Goal: Ask a question

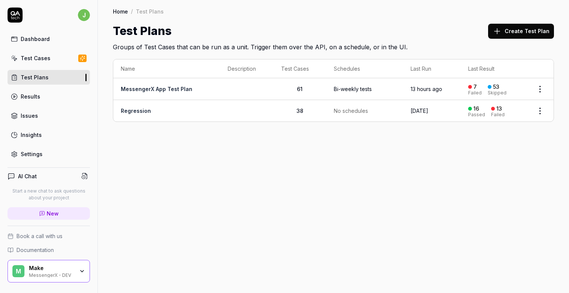
click at [68, 193] on p "Start a new chat to ask questions about your project" at bounding box center [49, 195] width 82 height 14
click at [76, 197] on p "Start a new chat to ask questions about your project" at bounding box center [49, 195] width 82 height 14
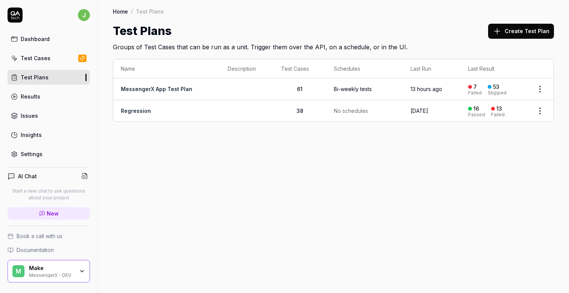
click at [76, 197] on p "Start a new chat to ask questions about your project" at bounding box center [49, 195] width 82 height 14
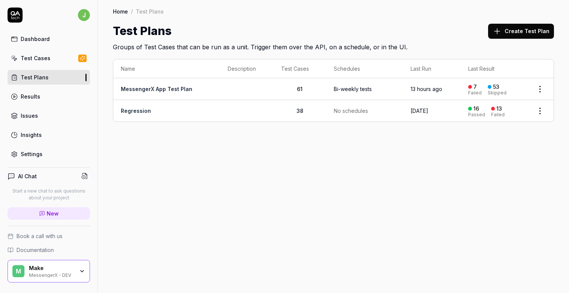
click at [76, 197] on p "Start a new chat to ask questions about your project" at bounding box center [49, 195] width 82 height 14
